Goal: Information Seeking & Learning: Learn about a topic

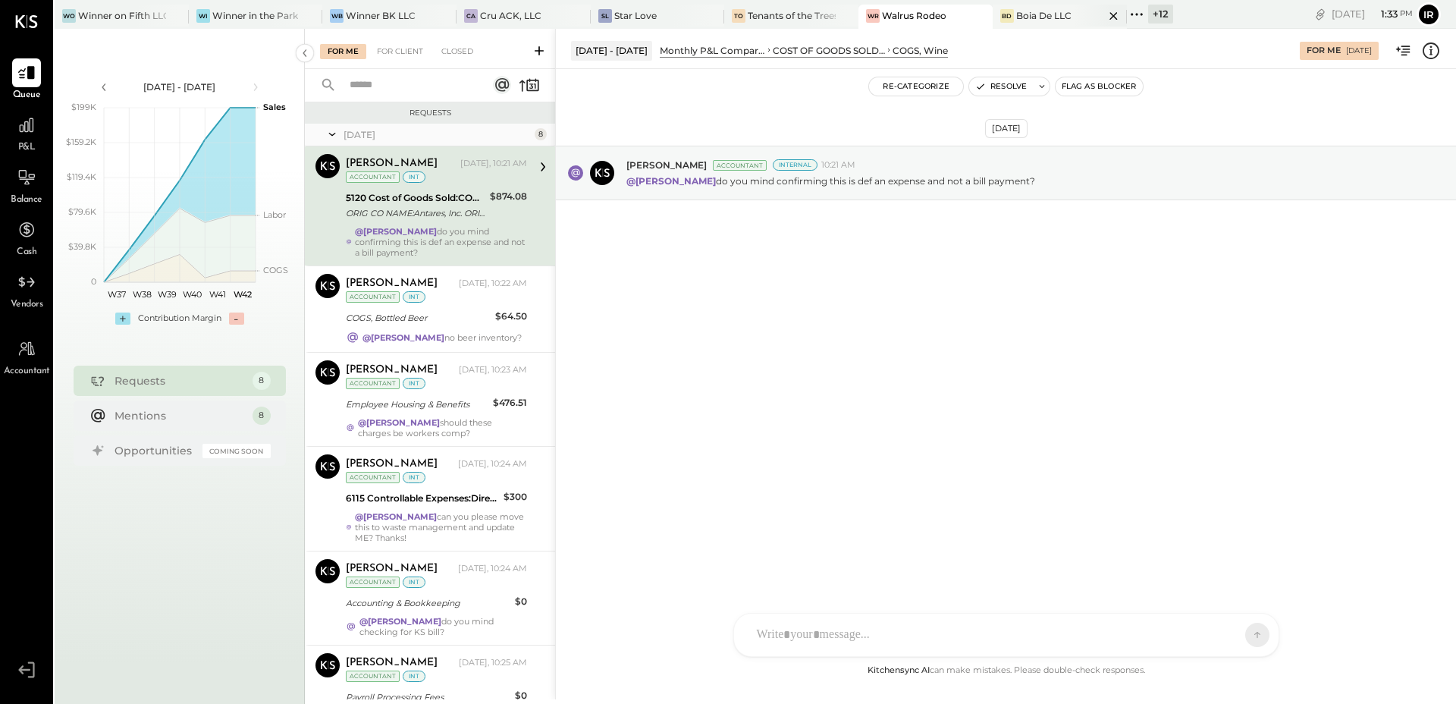
click at [1034, 17] on div "Boia De LLC" at bounding box center [1044, 15] width 55 height 13
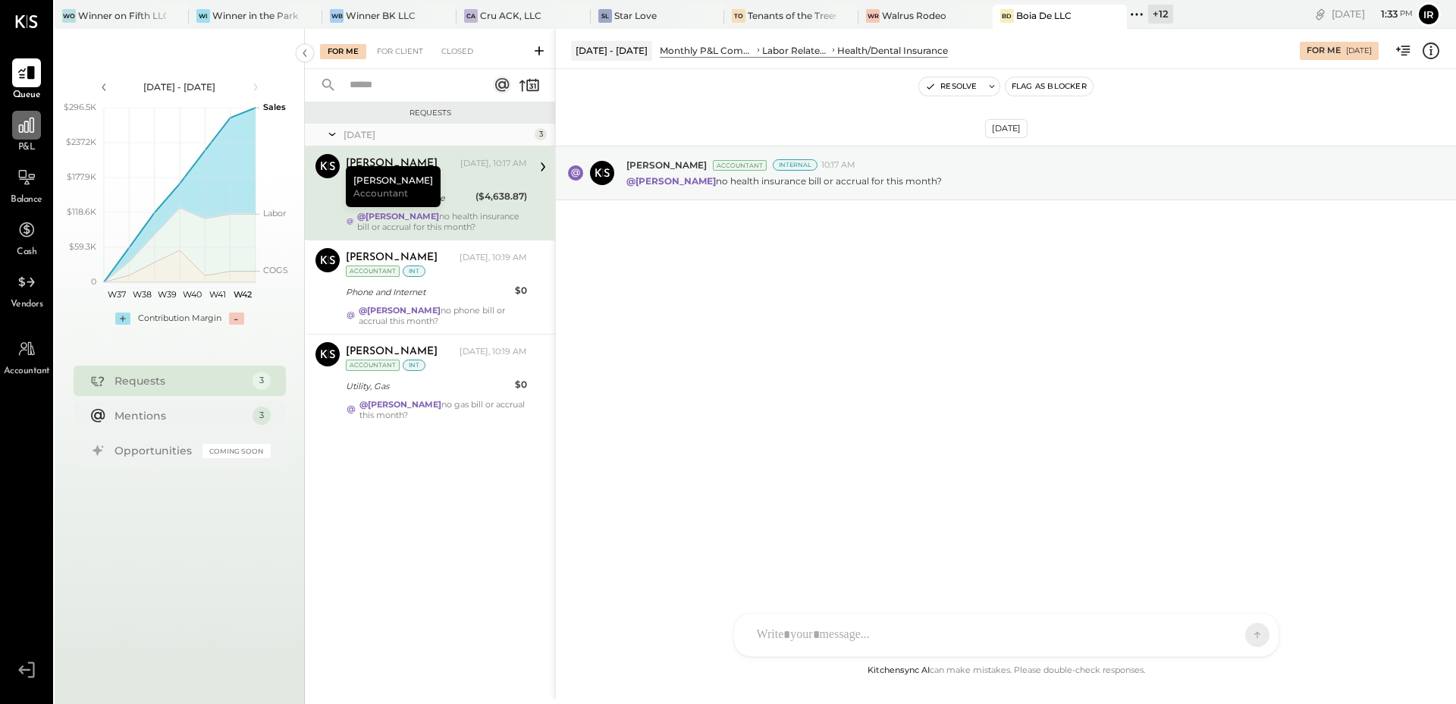
click at [31, 115] on icon at bounding box center [27, 125] width 20 height 20
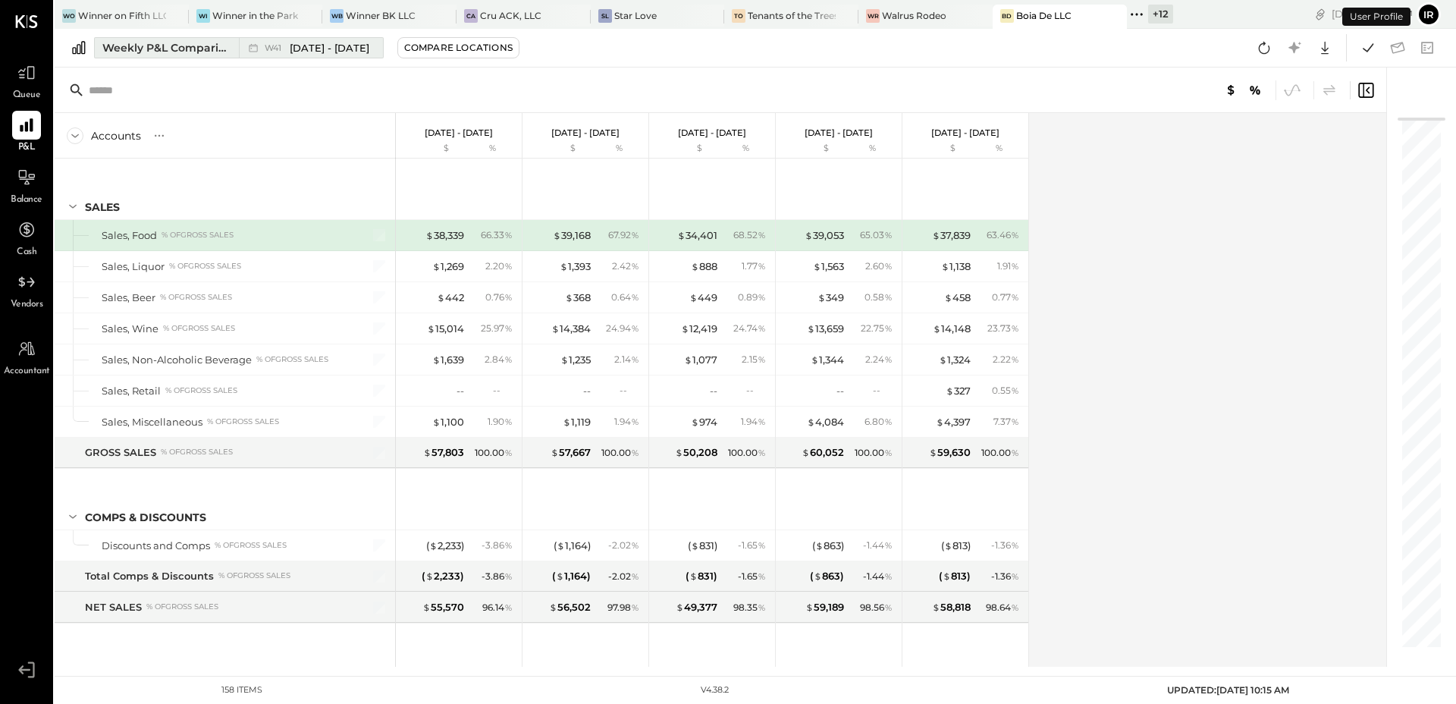
click at [223, 46] on div "Weekly P&L Comparison" at bounding box center [165, 47] width 127 height 15
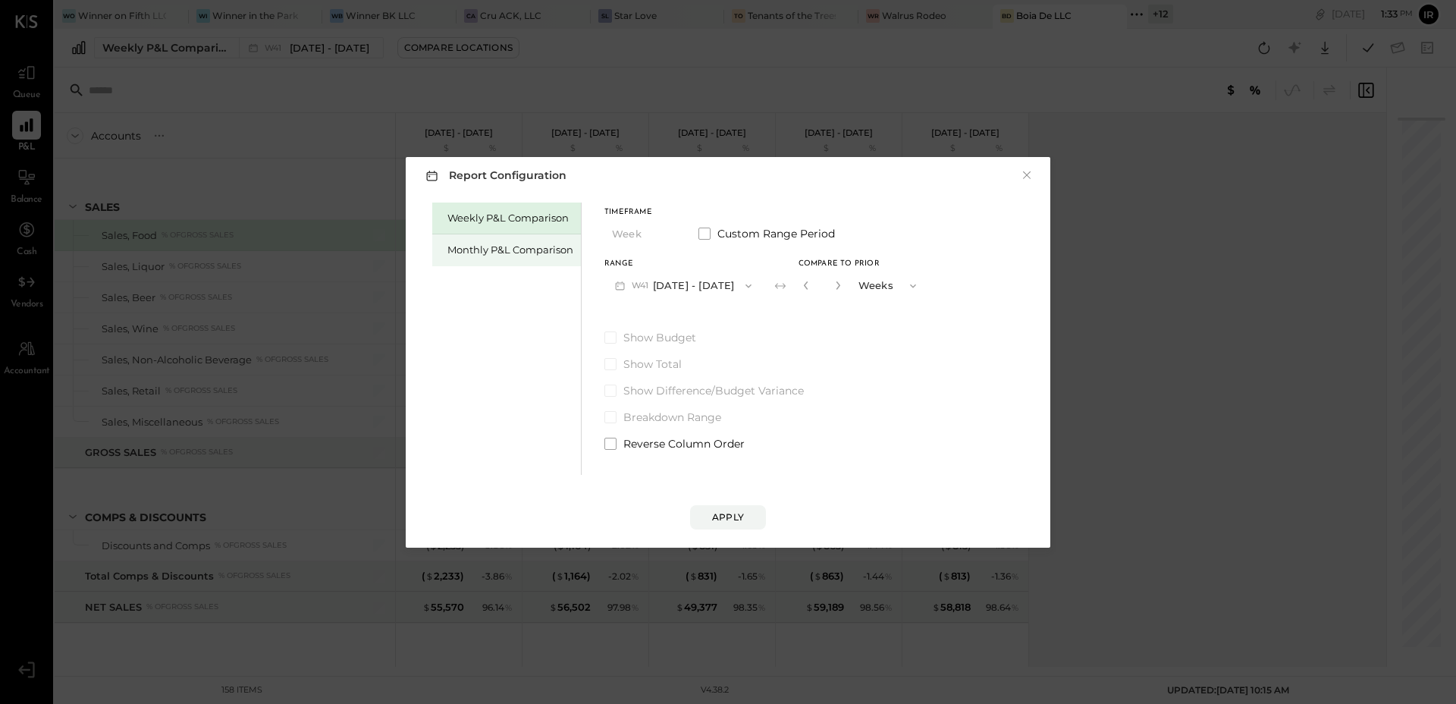
click at [461, 243] on div "Monthly P&L Comparison" at bounding box center [511, 250] width 126 height 14
click at [698, 287] on button "M10 [DATE] - [DATE]" at bounding box center [684, 286] width 158 height 28
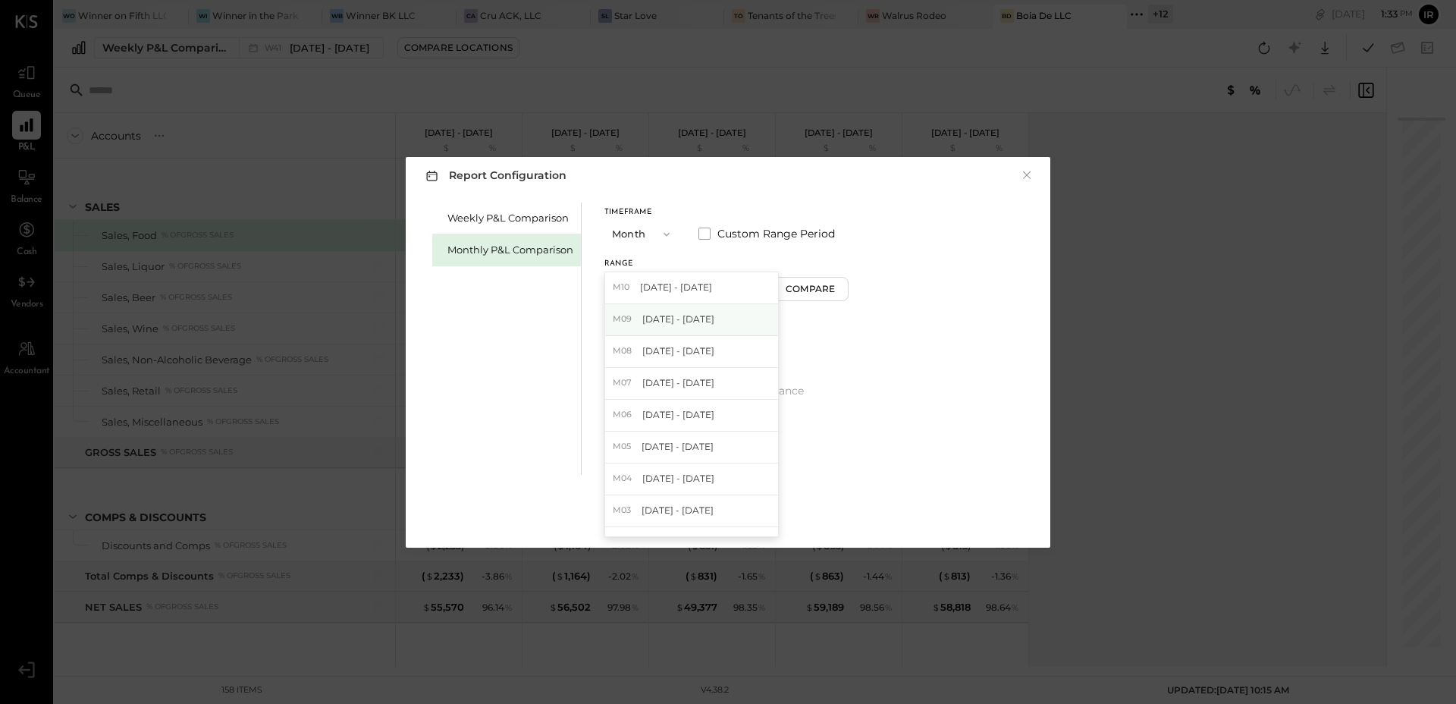
click at [712, 310] on div "M09 [DATE] - [DATE]" at bounding box center [691, 320] width 173 height 32
click at [796, 295] on button "Compare" at bounding box center [813, 289] width 76 height 24
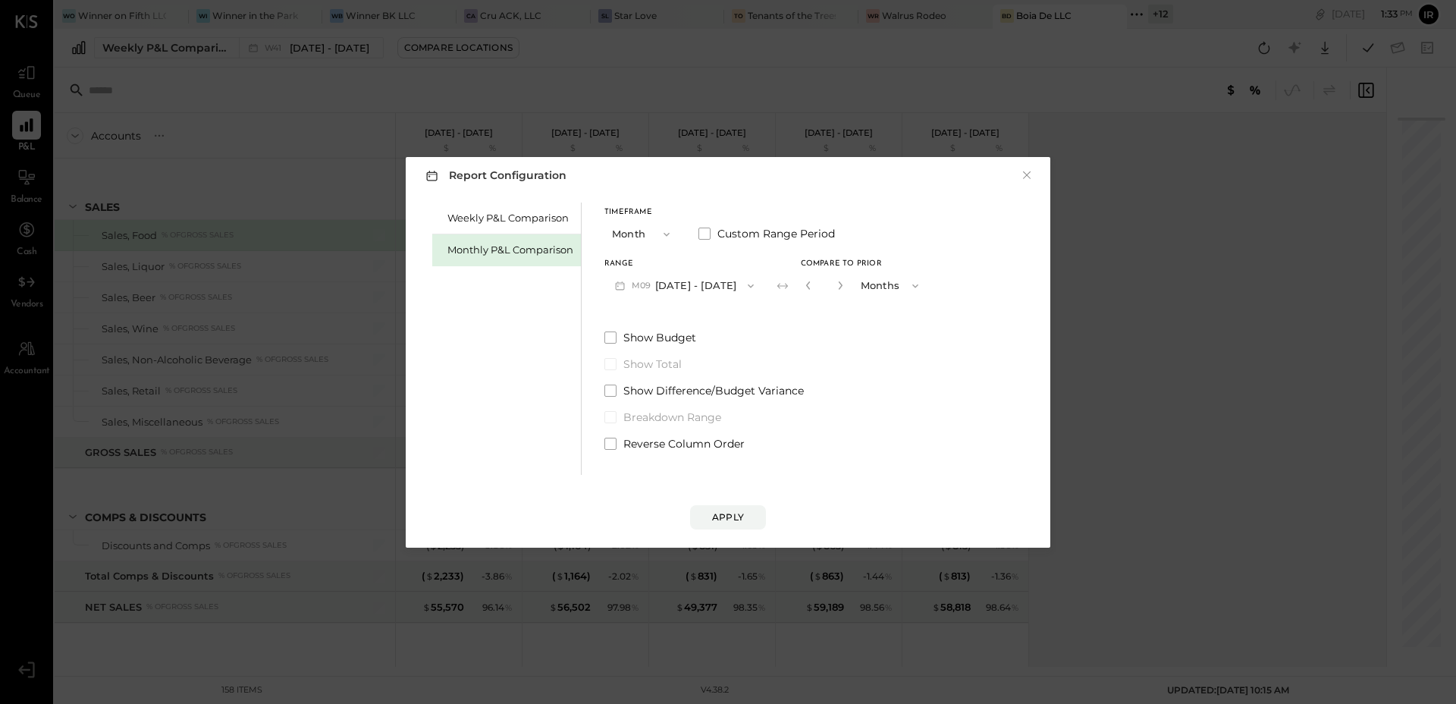
click at [834, 292] on button "button" at bounding box center [840, 285] width 12 height 17
type input "*"
click at [728, 509] on button "Apply" at bounding box center [728, 517] width 76 height 24
